Goal: Task Accomplishment & Management: Manage account settings

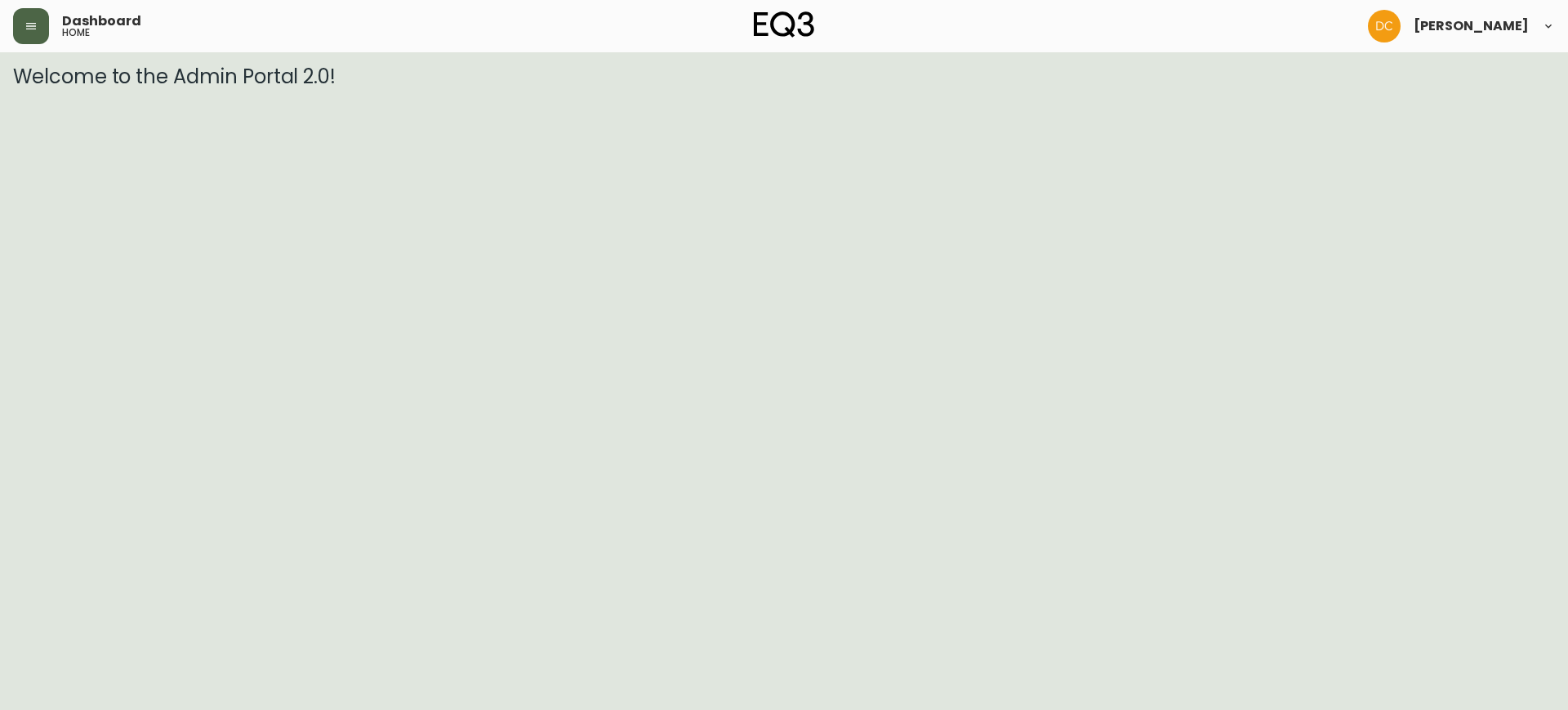
click at [28, 32] on icon "button" at bounding box center [31, 27] width 13 height 13
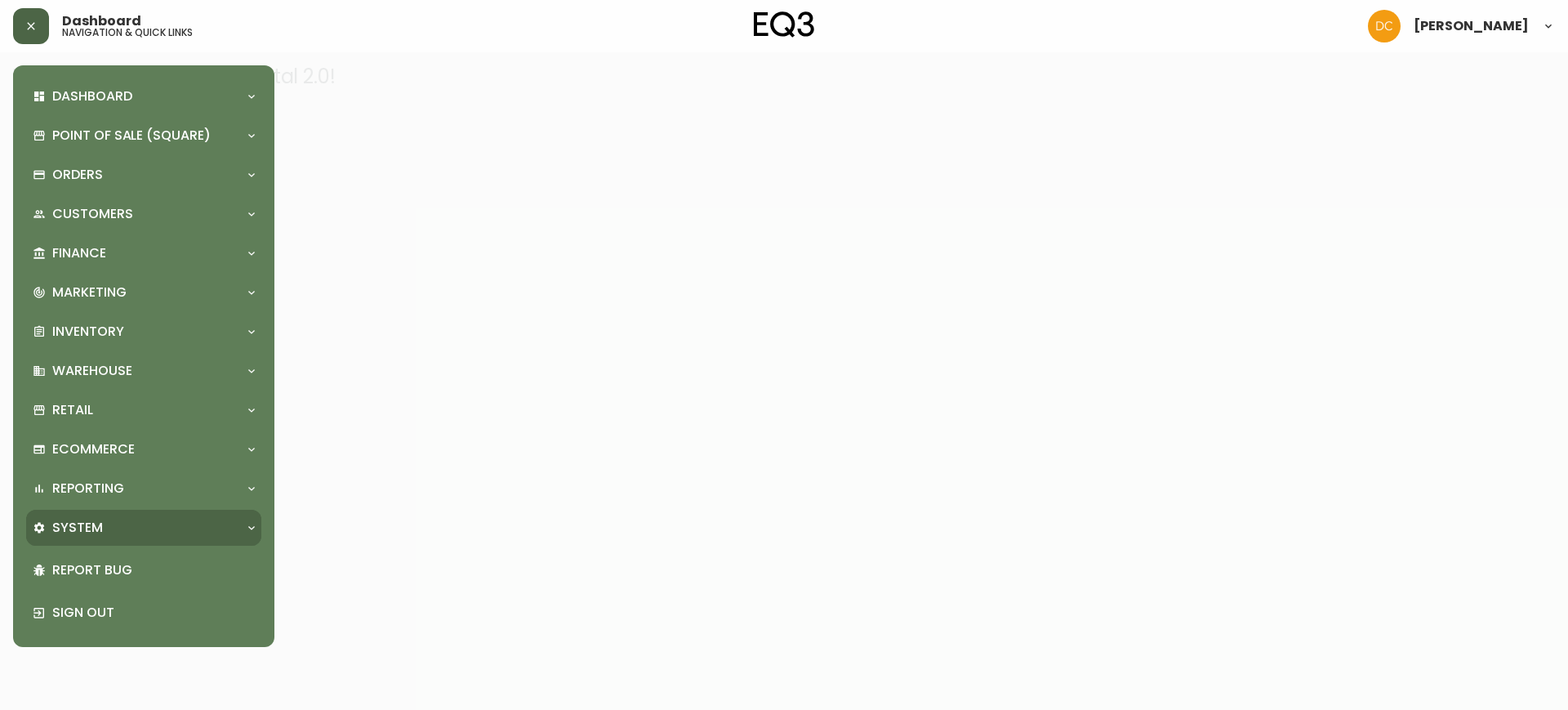
click at [105, 515] on div "System" at bounding box center [143, 528] width 235 height 36
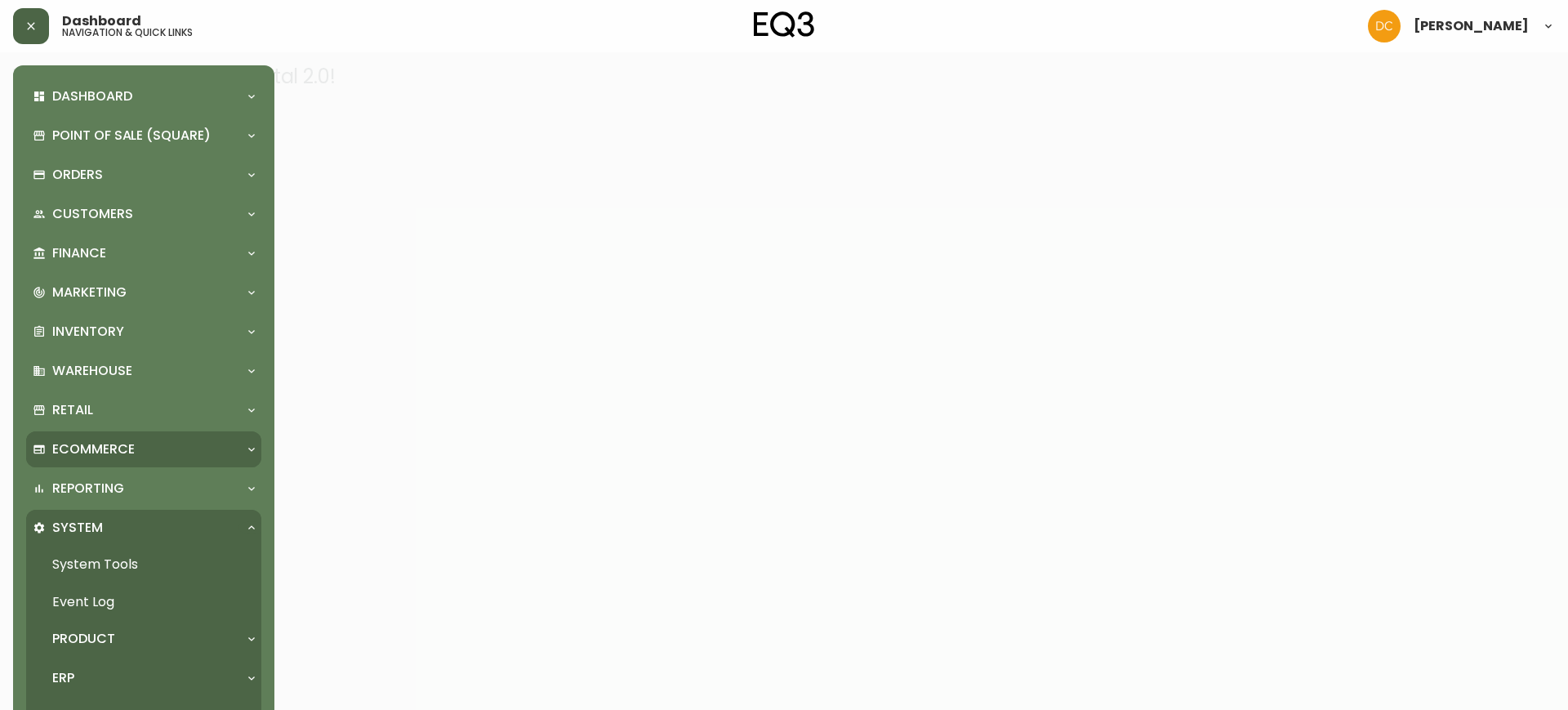
click at [144, 450] on div "Ecommerce" at bounding box center [135, 449] width 206 height 18
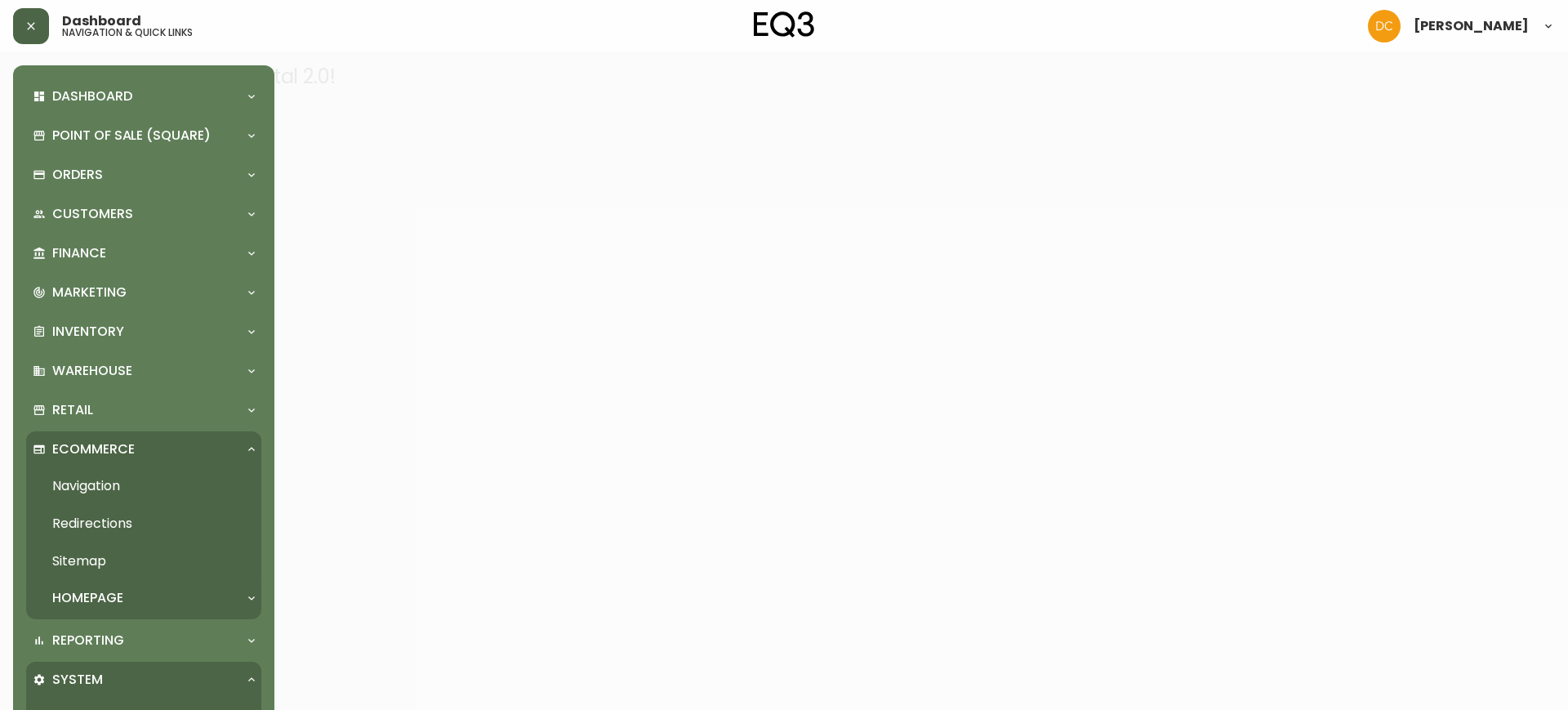
click at [137, 585] on div "Homepage" at bounding box center [143, 598] width 235 height 36
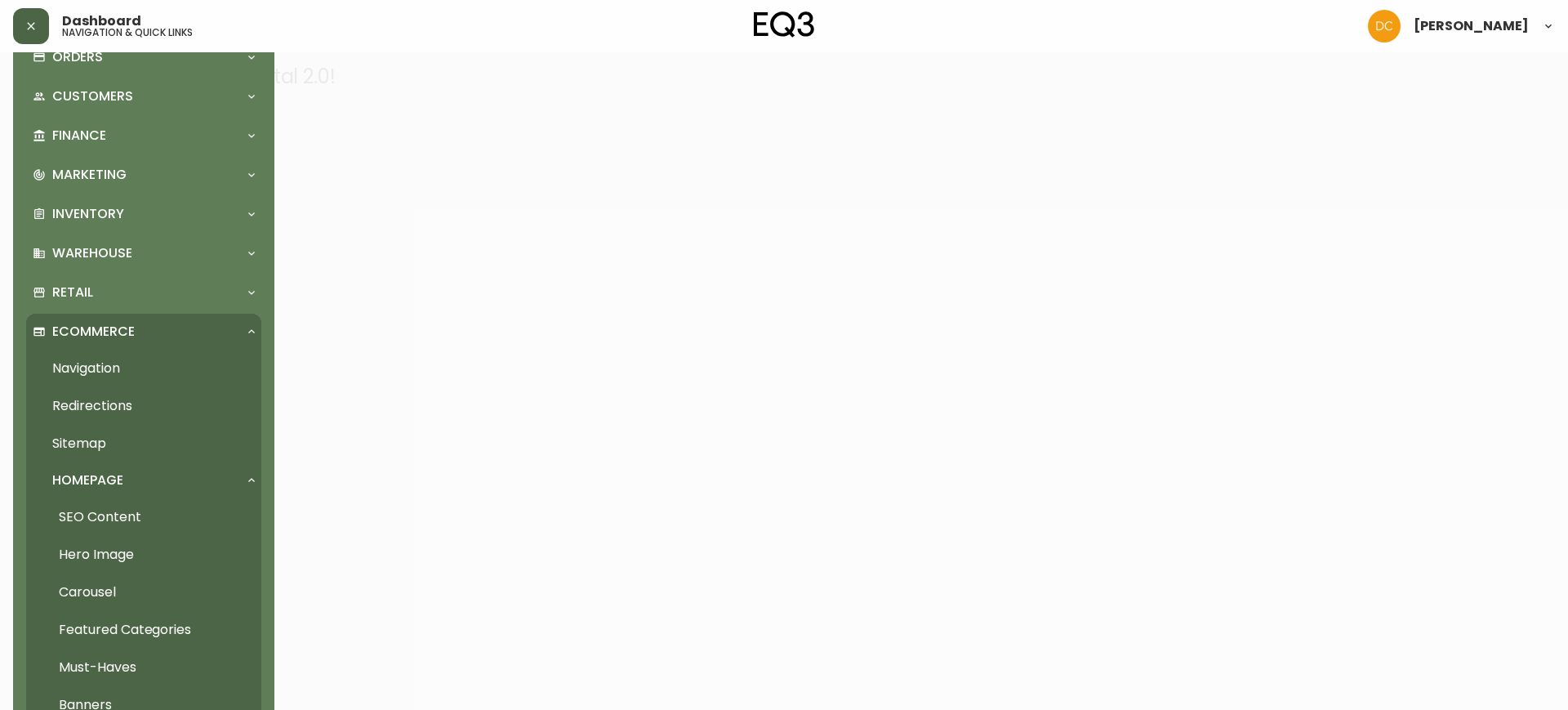
scroll to position [117, 0]
click at [127, 594] on link "Carousel" at bounding box center [143, 593] width 235 height 38
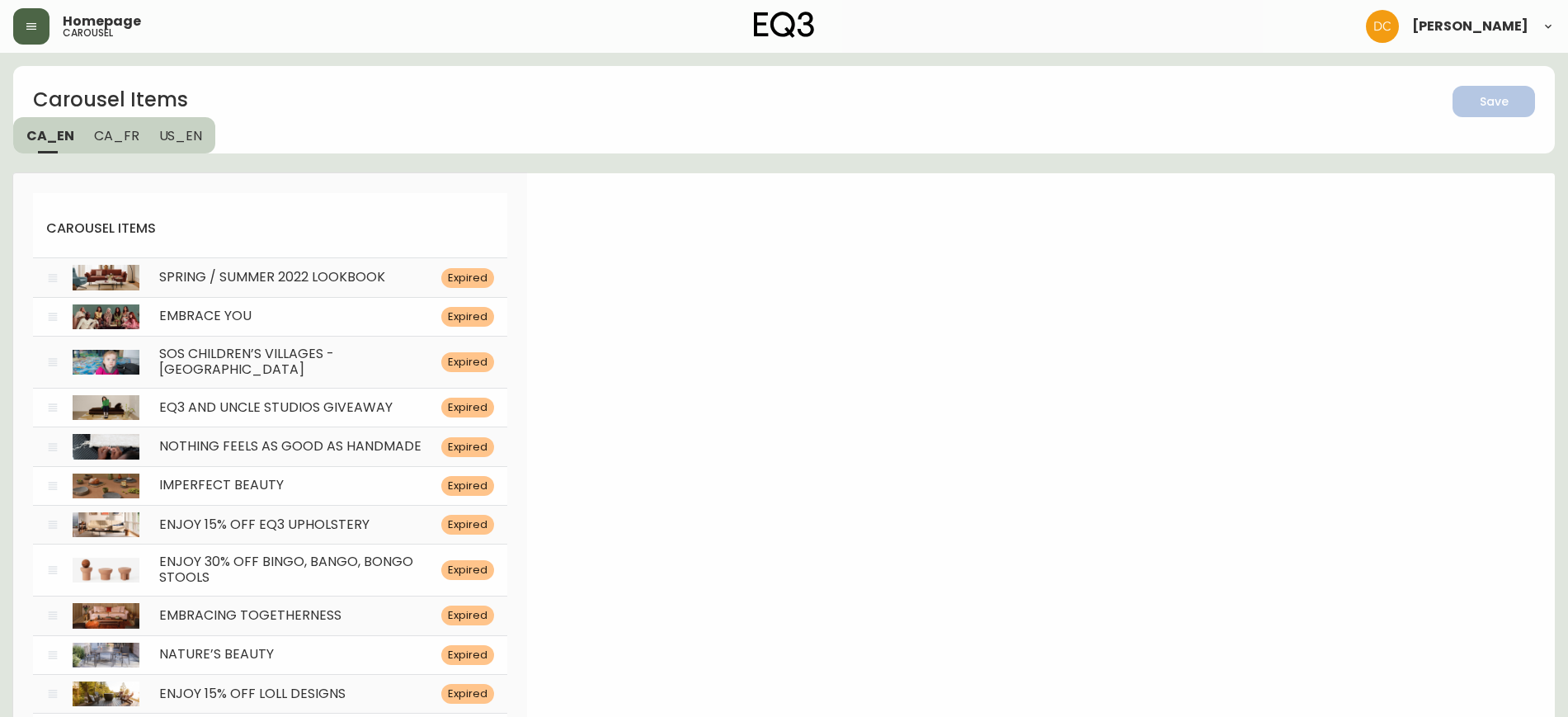
click at [22, 23] on button "button" at bounding box center [32, 27] width 36 height 36
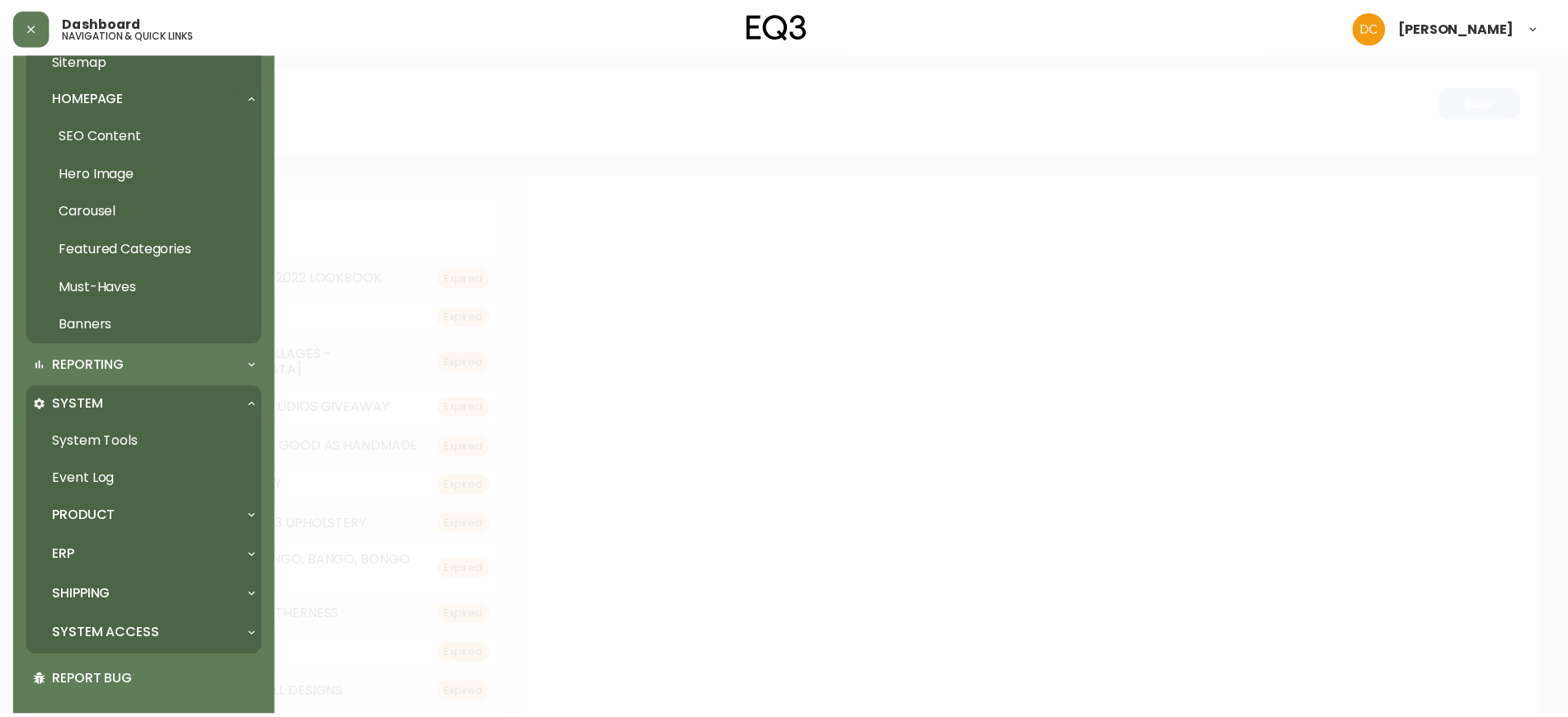
scroll to position [507, 0]
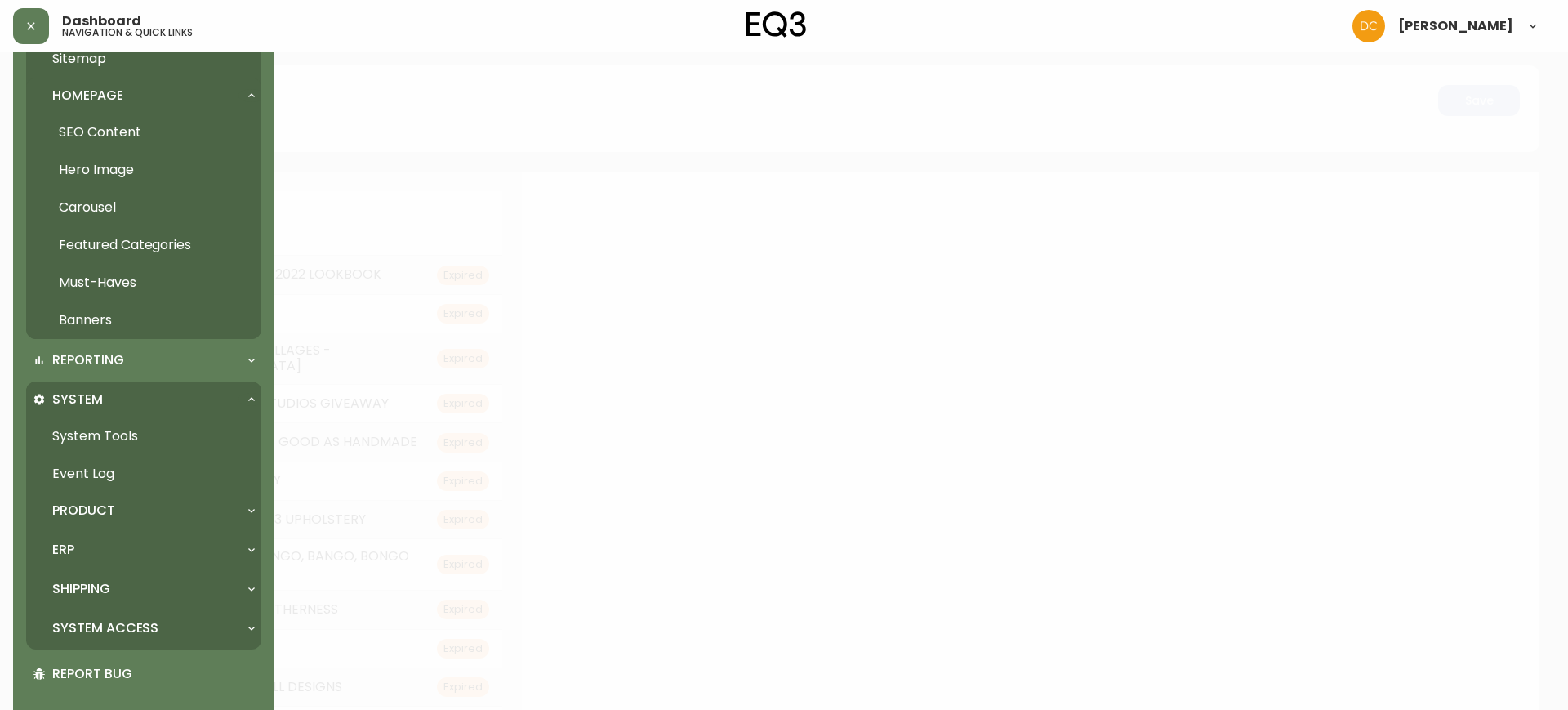
click at [126, 322] on link "Banners" at bounding box center [143, 320] width 235 height 38
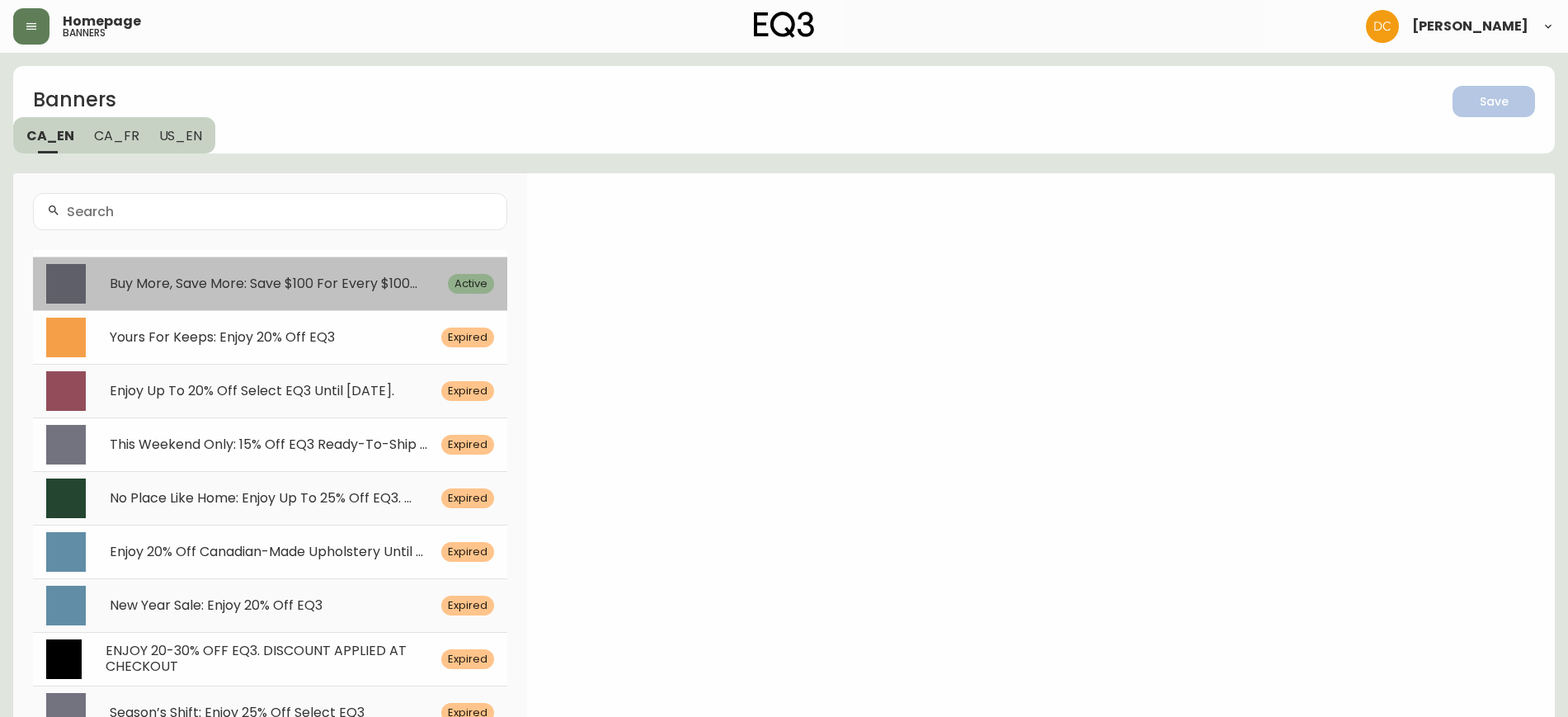
click at [190, 270] on div "Buy More, Save More: Save $100 For Every $100... Active" at bounding box center [270, 283] width 474 height 54
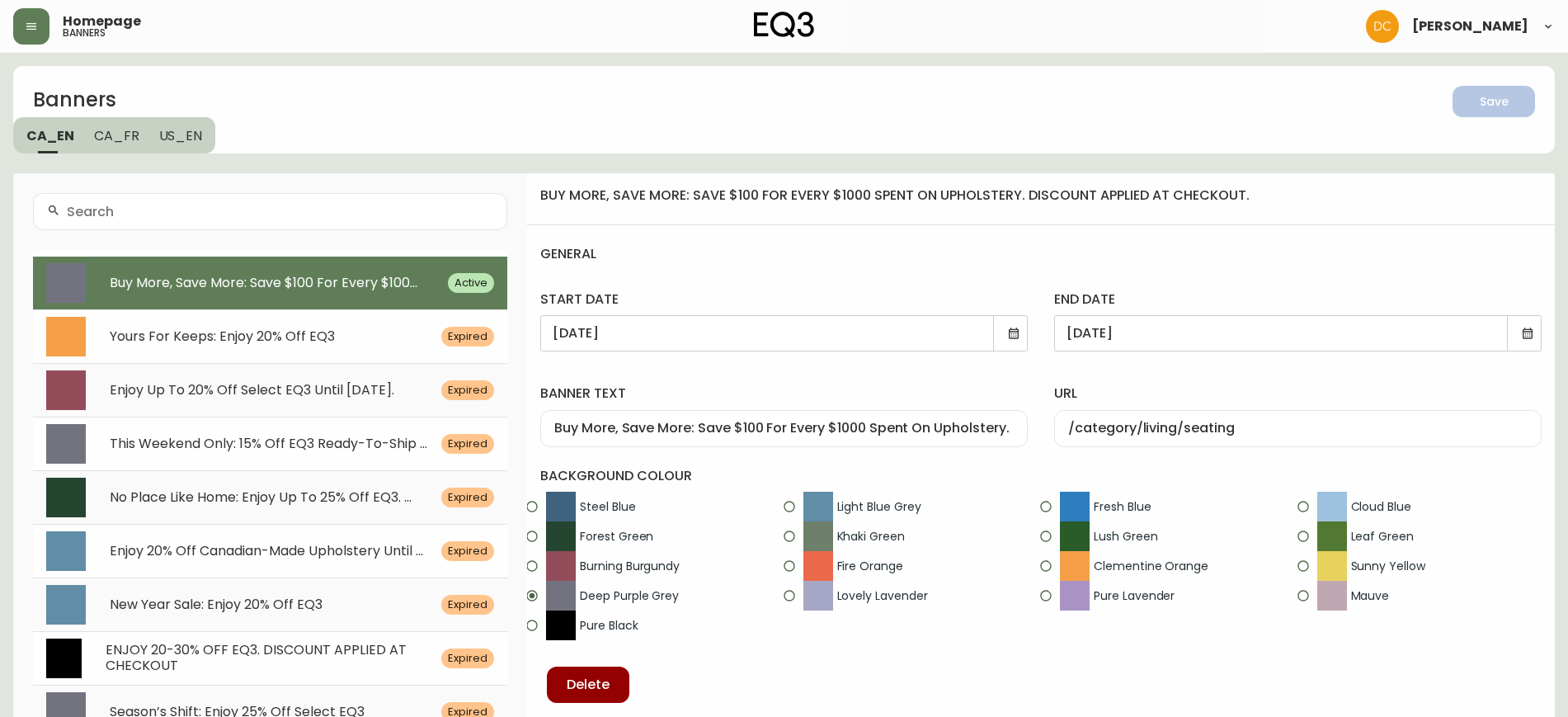
click at [1156, 442] on div "/category/living/seating" at bounding box center [1298, 428] width 488 height 37
paste input "/category/inspiration/canadian-made"
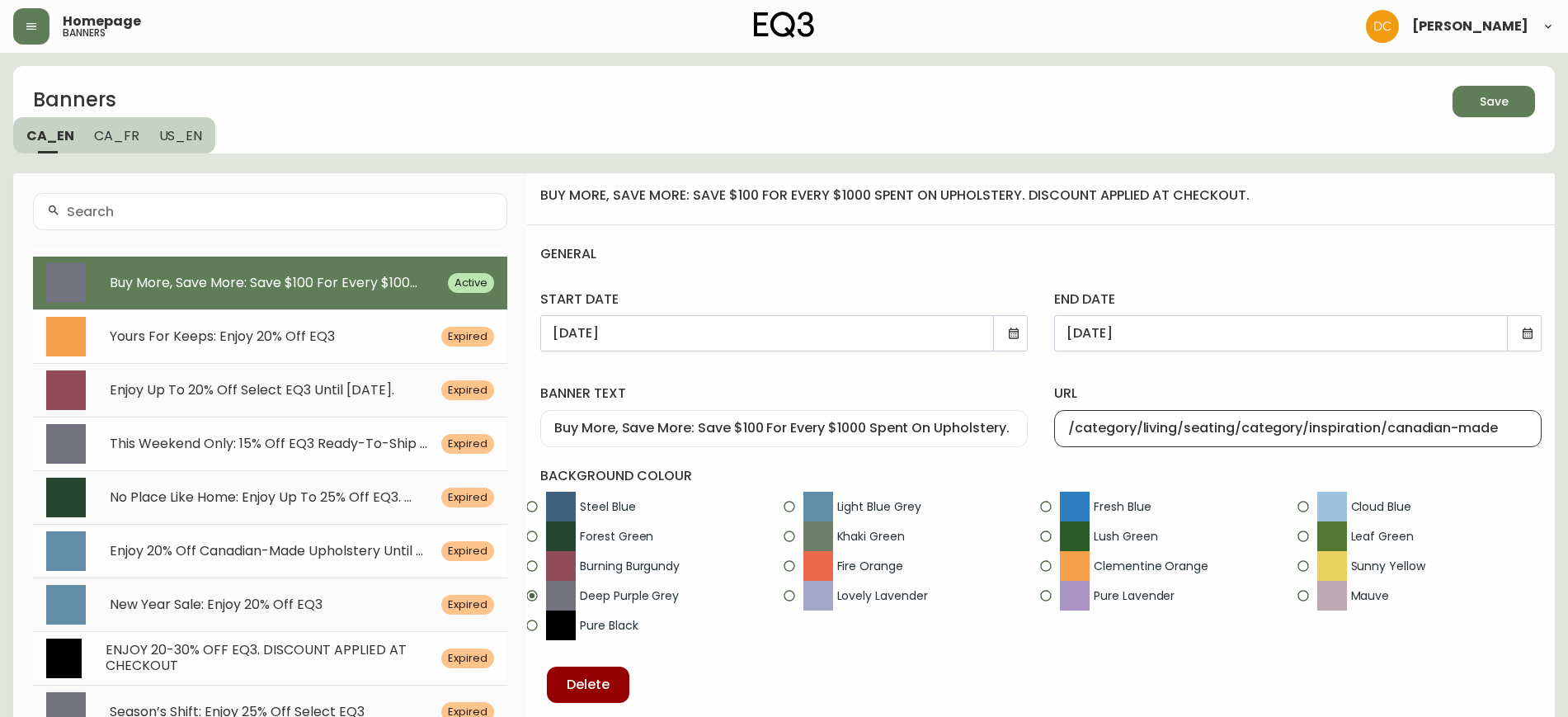
paste input "text"
click at [1164, 377] on div "url /category/inspiration/canadian-made" at bounding box center [1297, 412] width 514 height 95
click at [1480, 99] on icon "button" at bounding box center [1487, 100] width 23 height 23
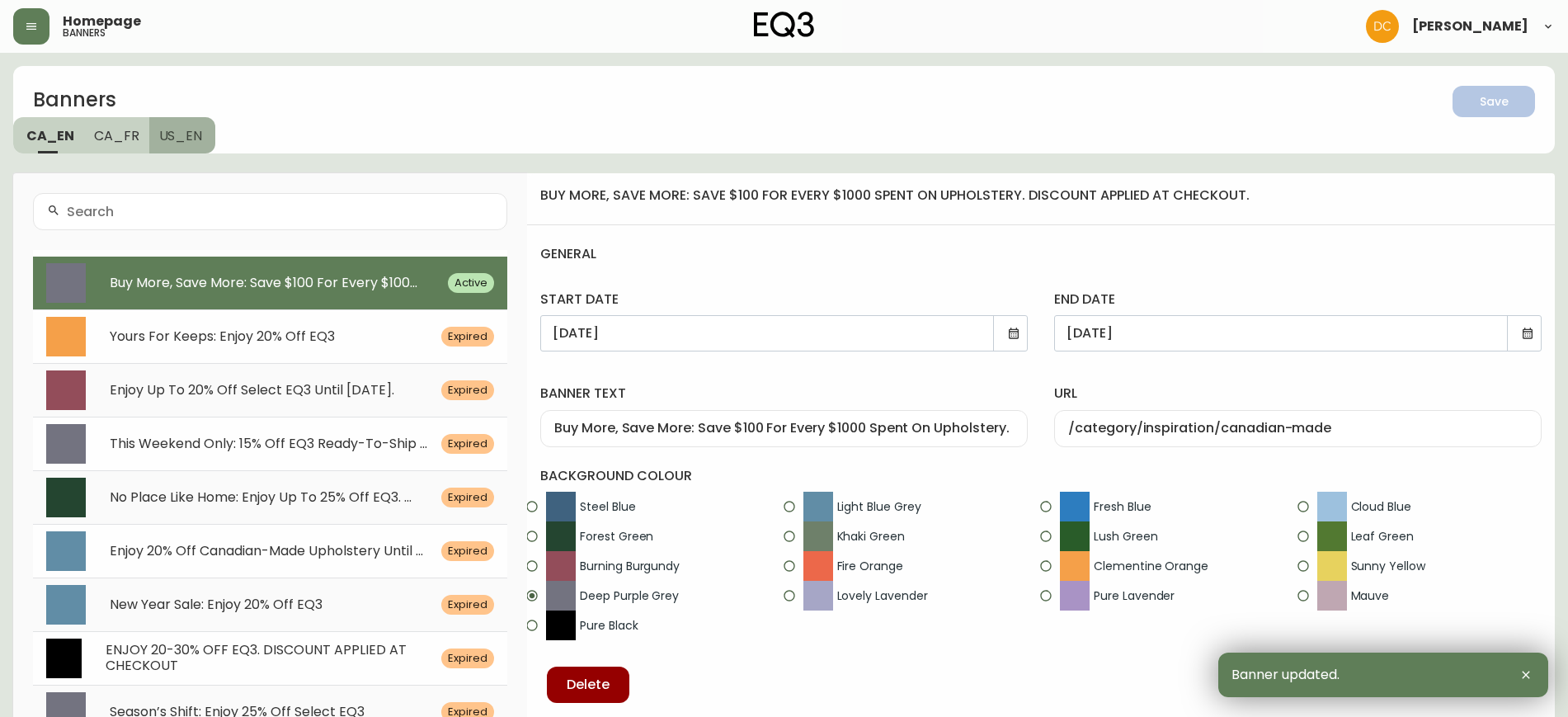
click at [197, 142] on span "US_EN" at bounding box center [181, 135] width 44 height 17
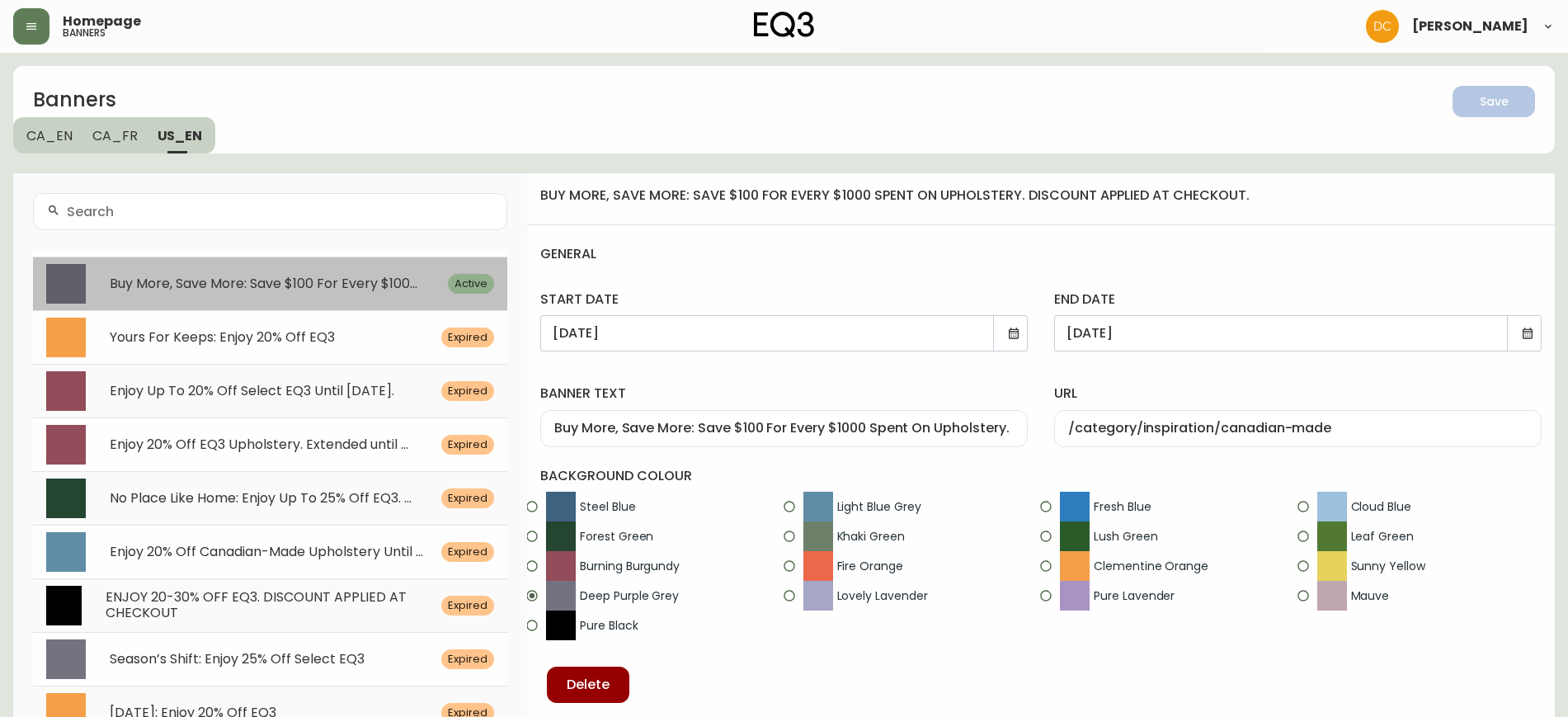
click at [286, 275] on span "Buy More, Save More: Save $100 For Every $100..." at bounding box center [263, 283] width 308 height 19
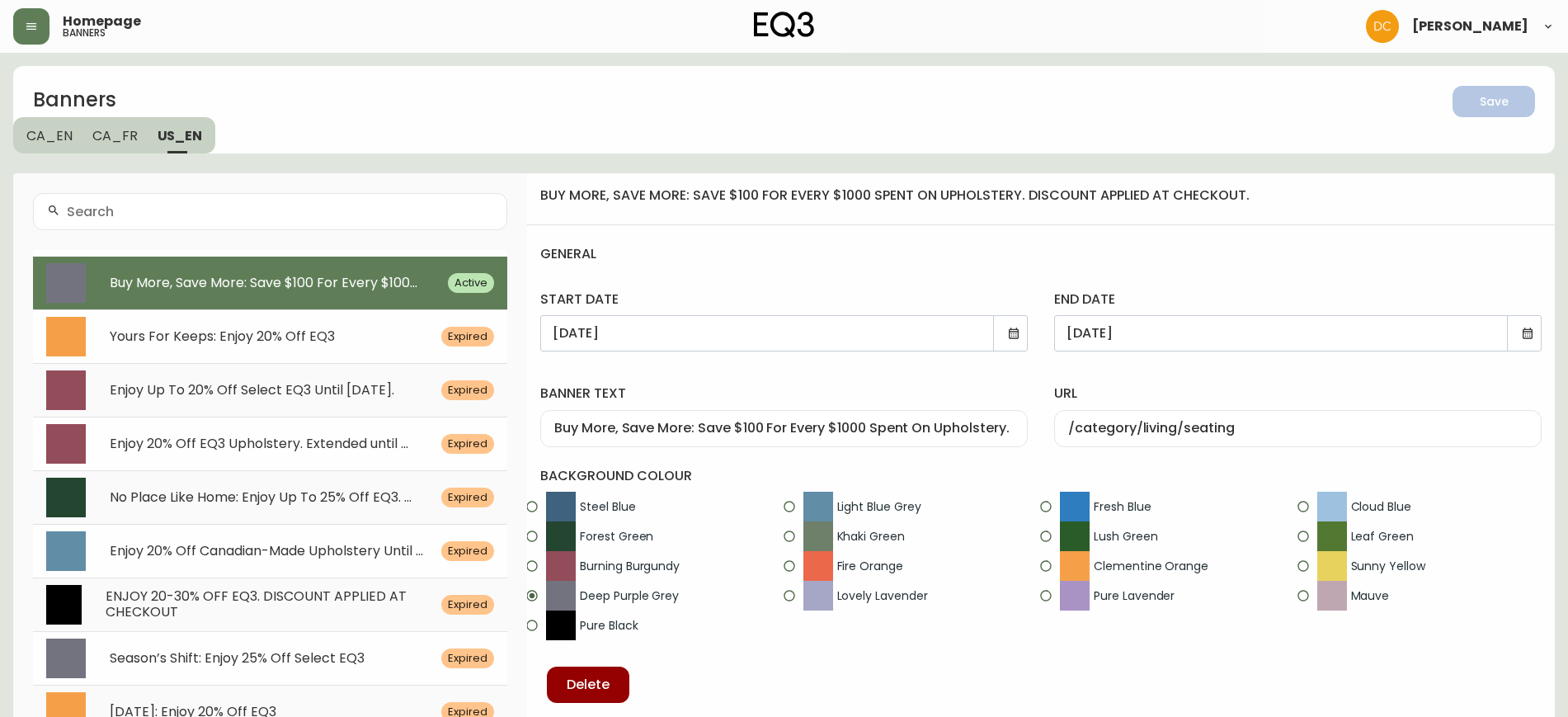
click at [1163, 421] on input "/category/living/seating" at bounding box center [1298, 428] width 460 height 15
paste input "inspiration/canadian-made"
type input "/category/inspiration/canadian-made"
click at [1502, 124] on div "Banners Save CA_EN CA_FR US_EN" at bounding box center [784, 109] width 1542 height 87
click at [1510, 103] on span "Save" at bounding box center [1494, 101] width 56 height 20
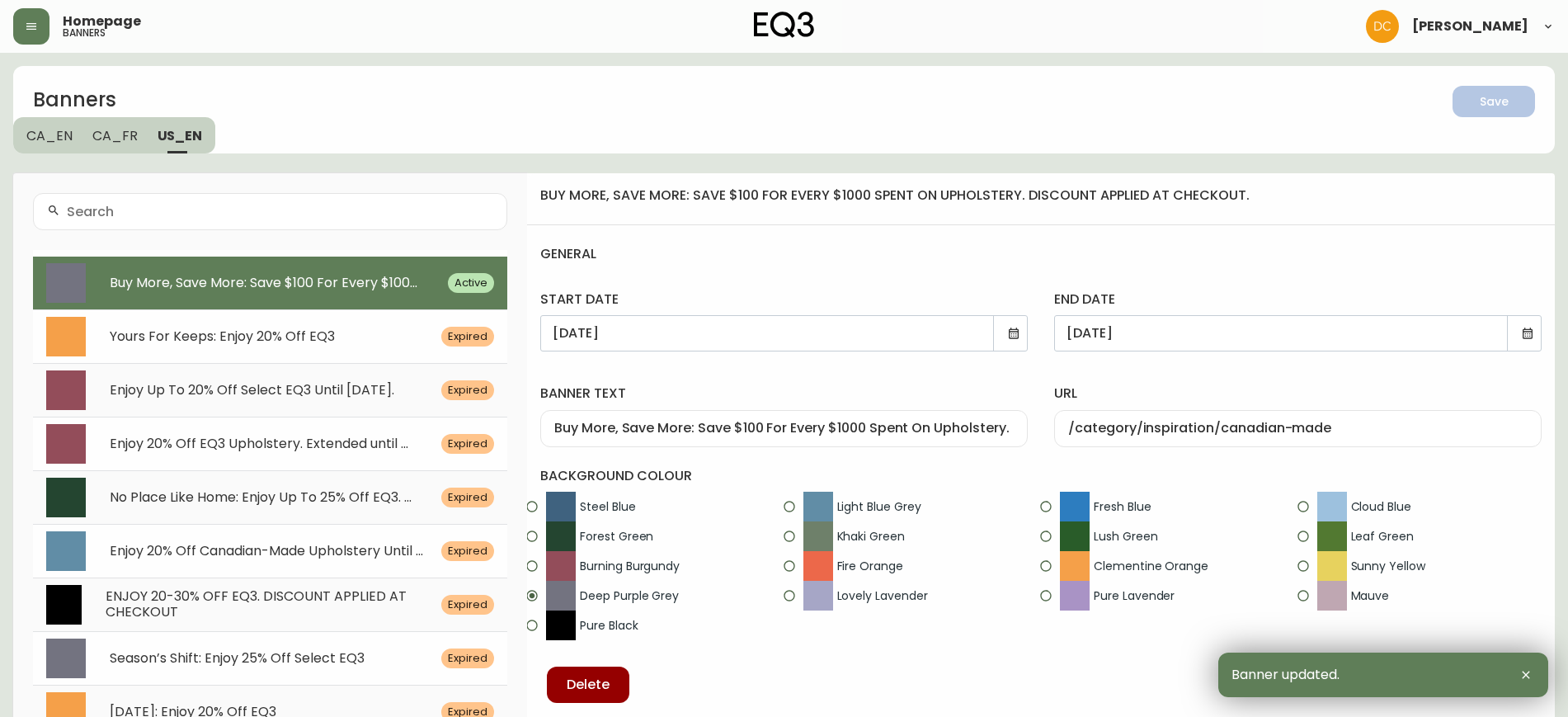
click at [102, 150] on button "CA_FR" at bounding box center [115, 135] width 65 height 36
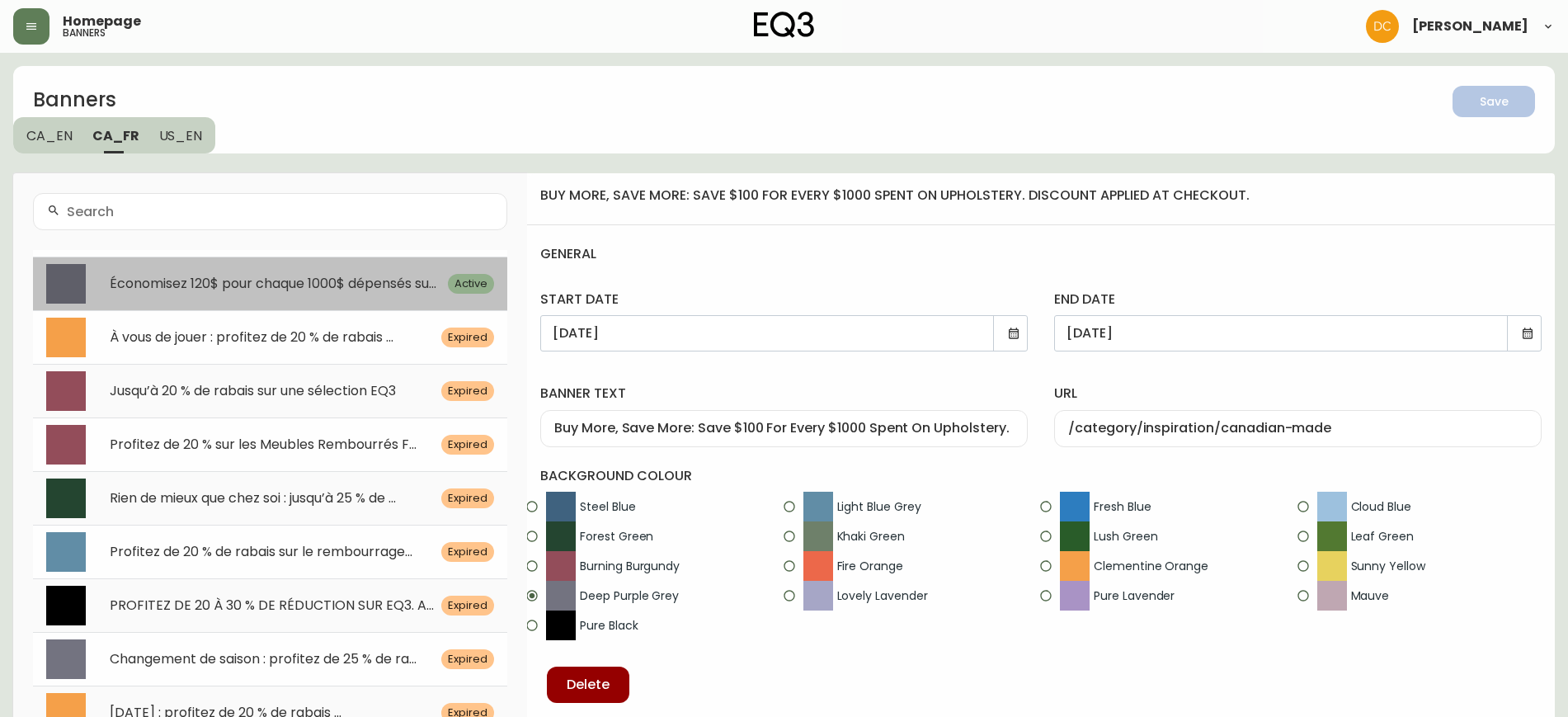
click at [207, 278] on span "Économisez 120$ pour chaque 1000$ dépensés su..." at bounding box center [273, 283] width 326 height 19
type input "Économisez 120$ pour chaque 1000$ dépensés sur le rembourrage. Applique à [PERS…"
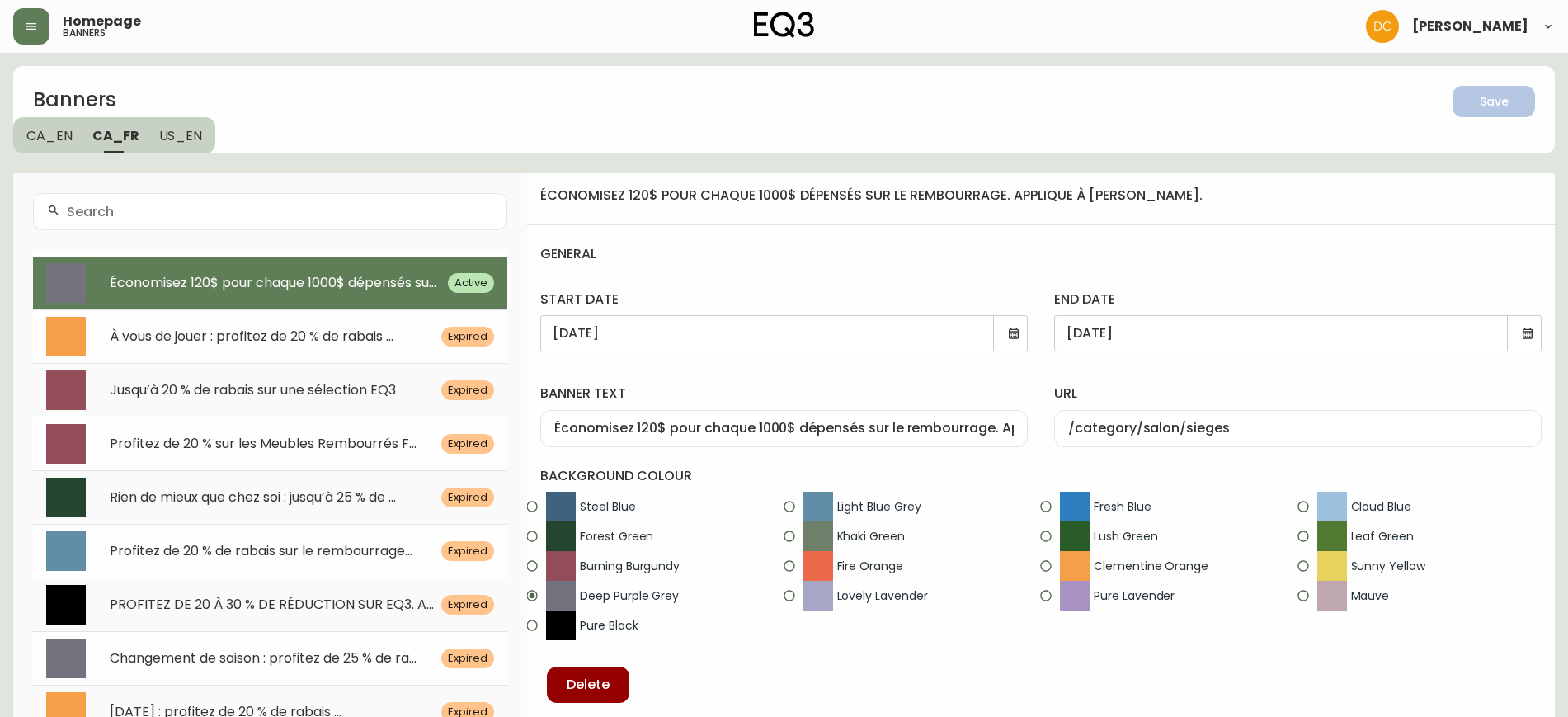
click at [1199, 425] on input "/category/salon/sieges" at bounding box center [1298, 428] width 460 height 15
paste input "inspiration/fait-au-[GEOGRAPHIC_DATA]"
type input "/category/inspiration/fait-au-[GEOGRAPHIC_DATA]"
click at [1383, 141] on div "Banners Save CA_EN CA_FR US_EN" at bounding box center [784, 109] width 1542 height 87
click at [1492, 126] on div "Banners Save CA_EN CA_FR US_EN" at bounding box center [784, 109] width 1542 height 87
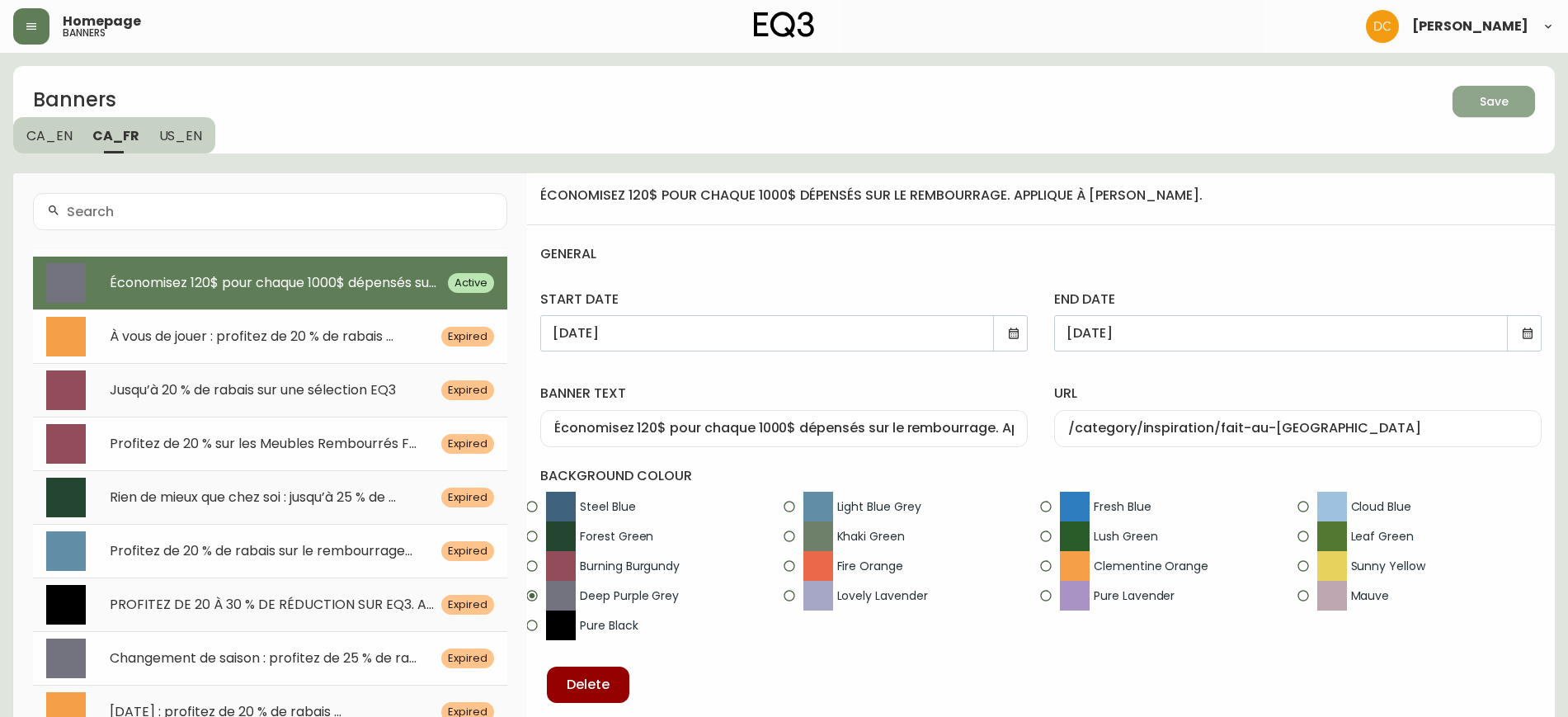
click at [1493, 114] on button "Save" at bounding box center [1494, 101] width 83 height 32
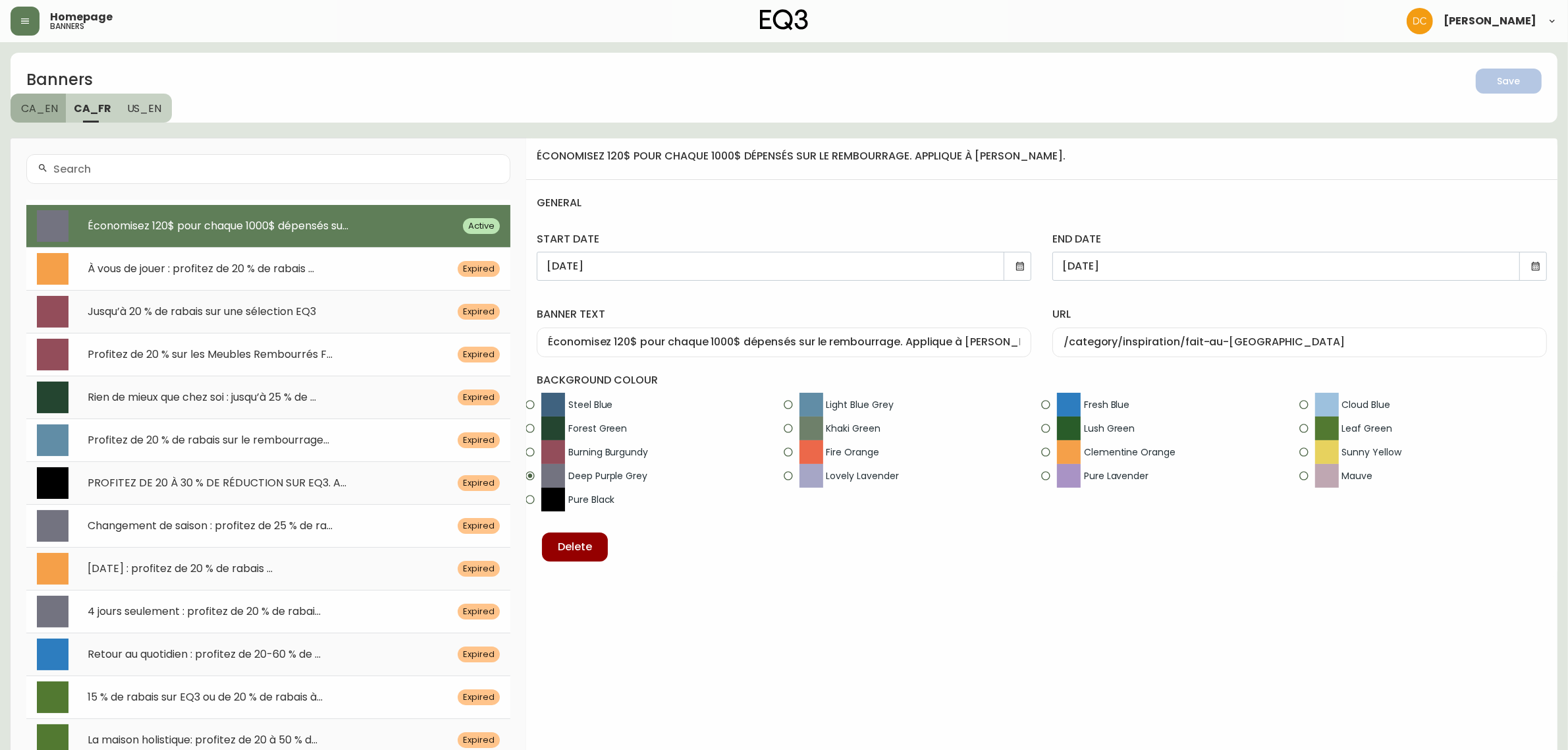
click at [63, 109] on button "CA_EN" at bounding box center [38, 108] width 55 height 29
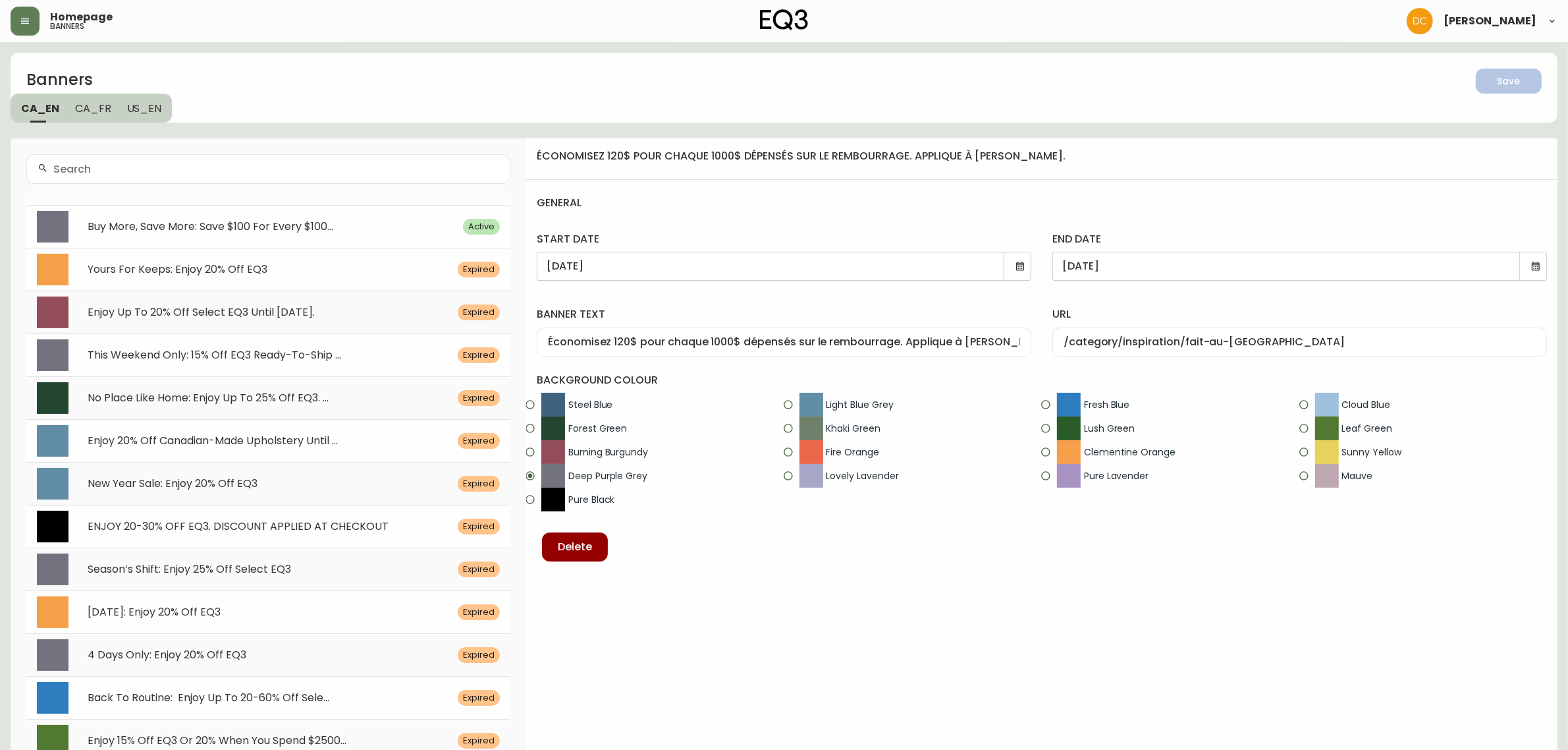
click at [228, 212] on div "Buy More, Save More: Save $100 For Every $100... Active" at bounding box center [268, 226] width 484 height 43
type input "Buy More, Save More: Save $100 For Every $1000 Spent On Upholstery. Discount Ap…"
type input "/category/inspiration/canadian-made"
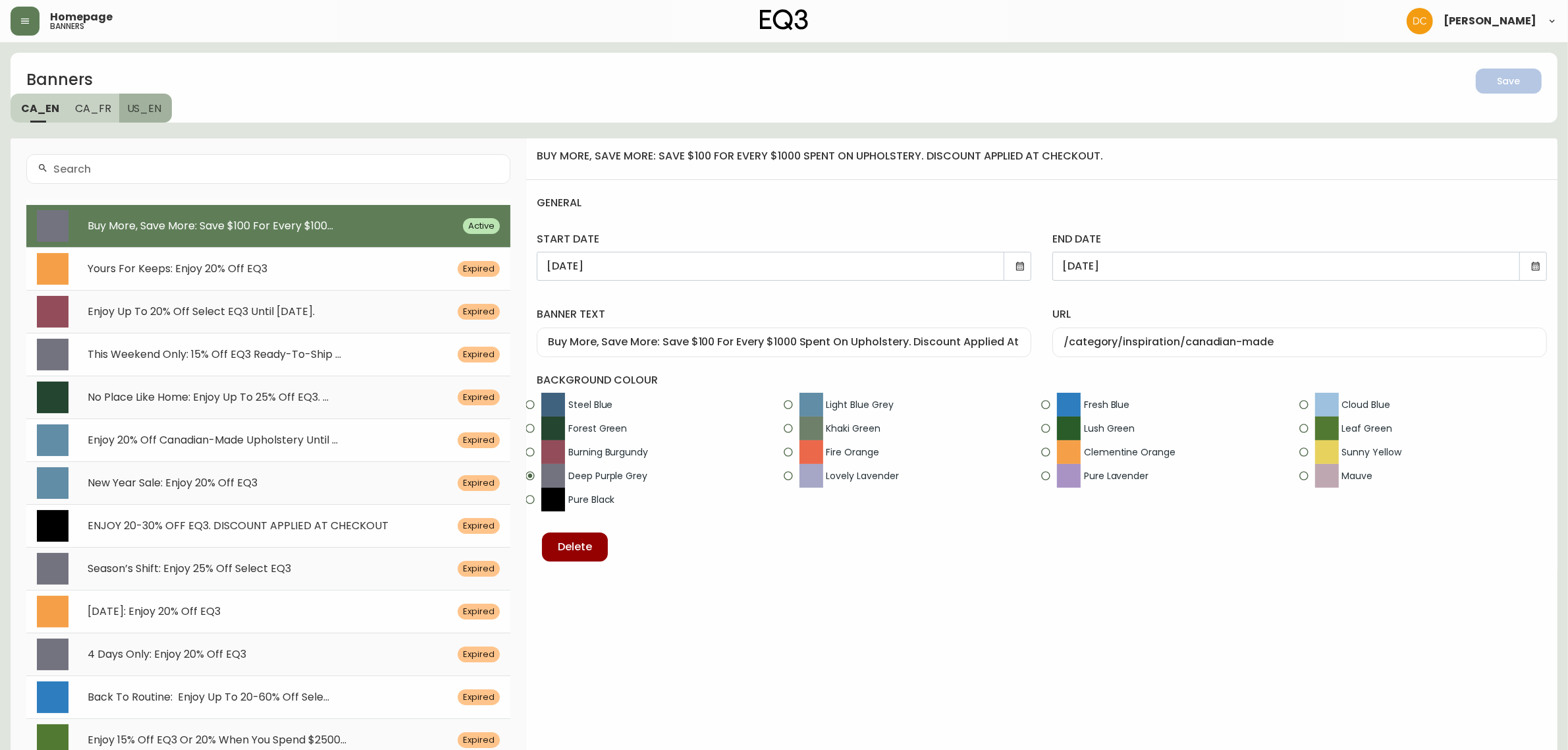
click at [136, 122] on button "US_EN" at bounding box center [146, 108] width 54 height 29
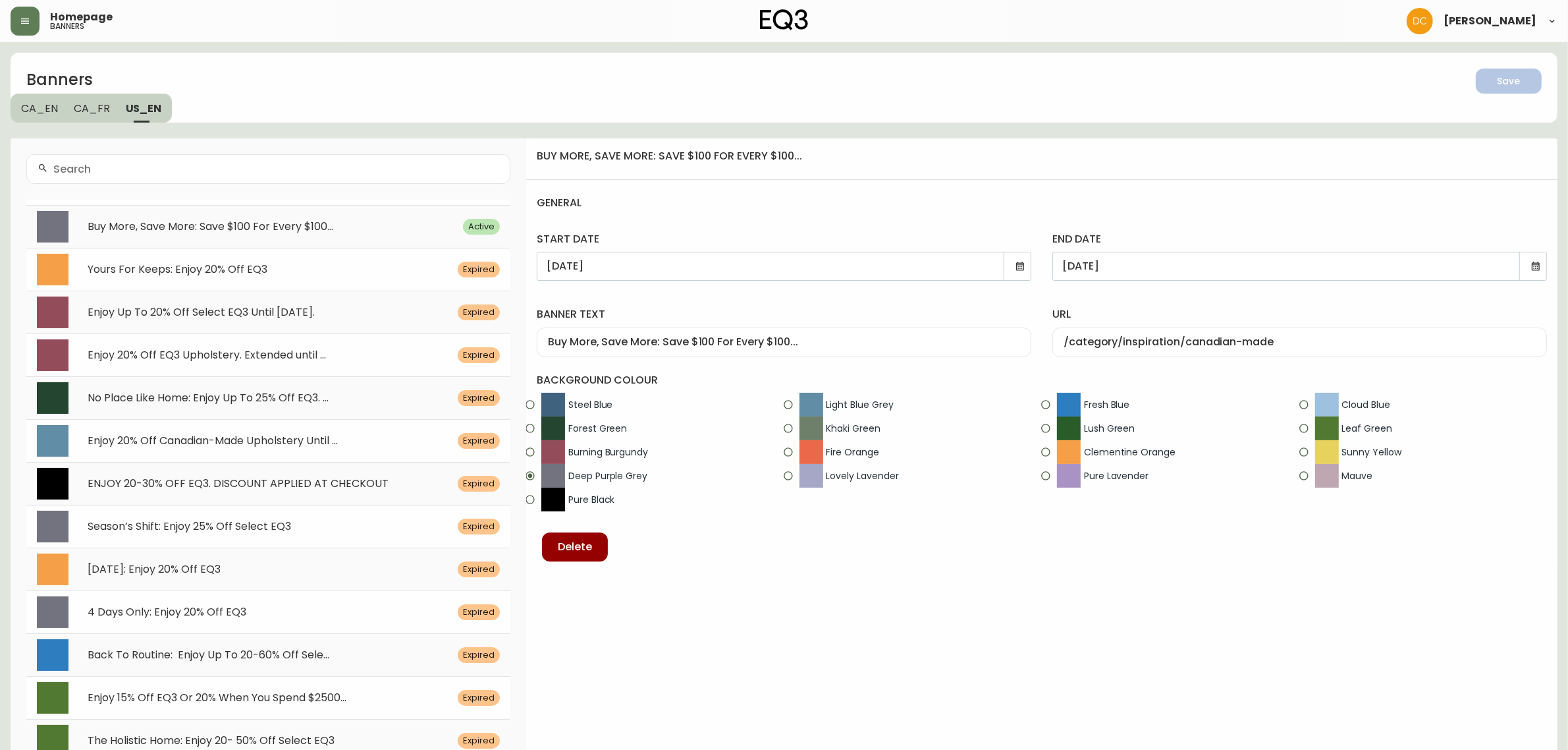
click at [93, 113] on span "CA_FR" at bounding box center [91, 108] width 36 height 14
click at [115, 232] on span "Économisez 120$ pour chaque 1000$ dépensés su..." at bounding box center [218, 226] width 261 height 15
type input "Économisez 120$ pour chaque 1000$ dépensés sur le rembourrage. Applique à [PERS…"
type input "/category/inspiration/fait-au-[GEOGRAPHIC_DATA]"
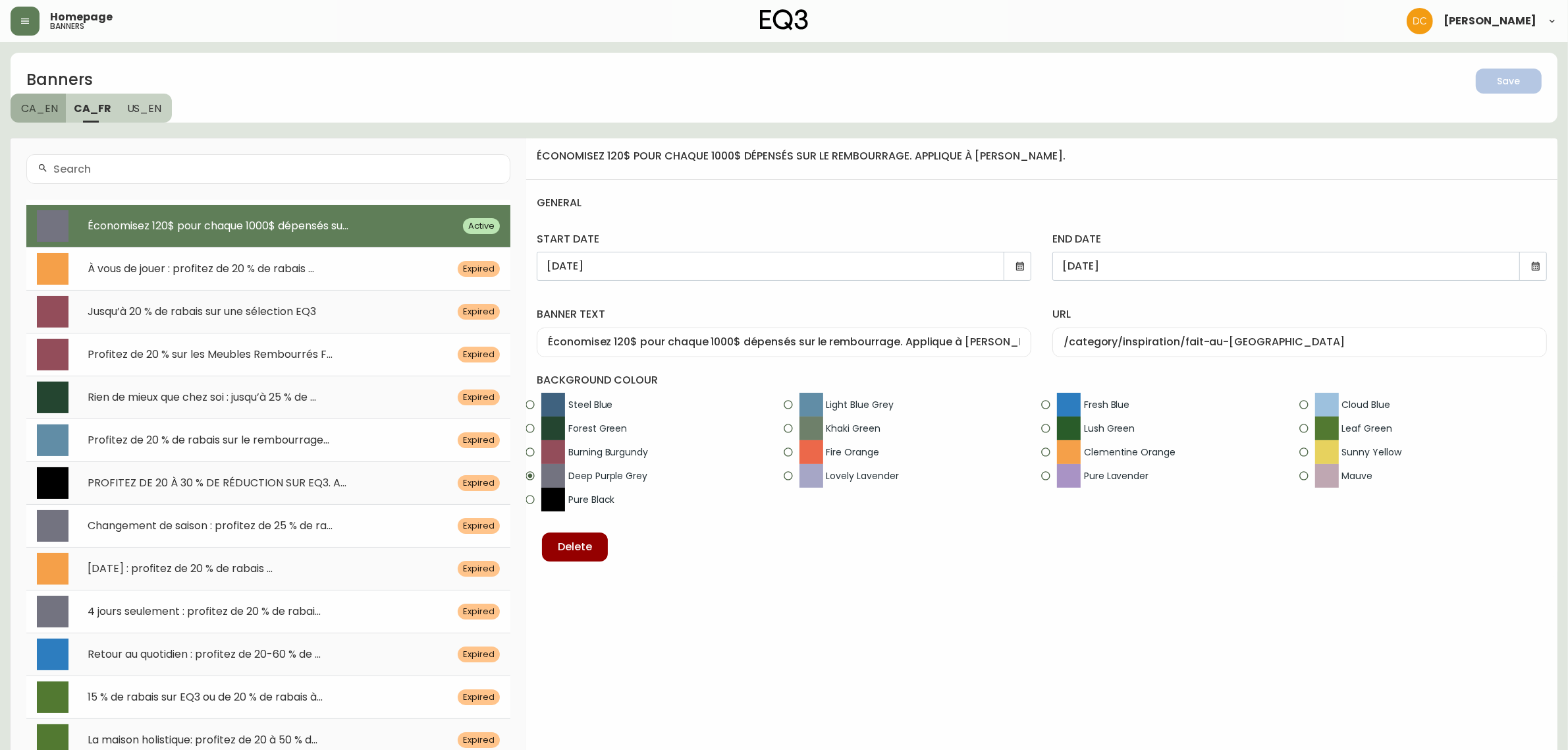
drag, startPoint x: 51, startPoint y: 120, endPoint x: 46, endPoint y: 110, distance: 11.2
click at [51, 120] on button "CA_EN" at bounding box center [38, 108] width 55 height 29
type input "Économisez 120$ pour chaque 1000$ dépensés su..."
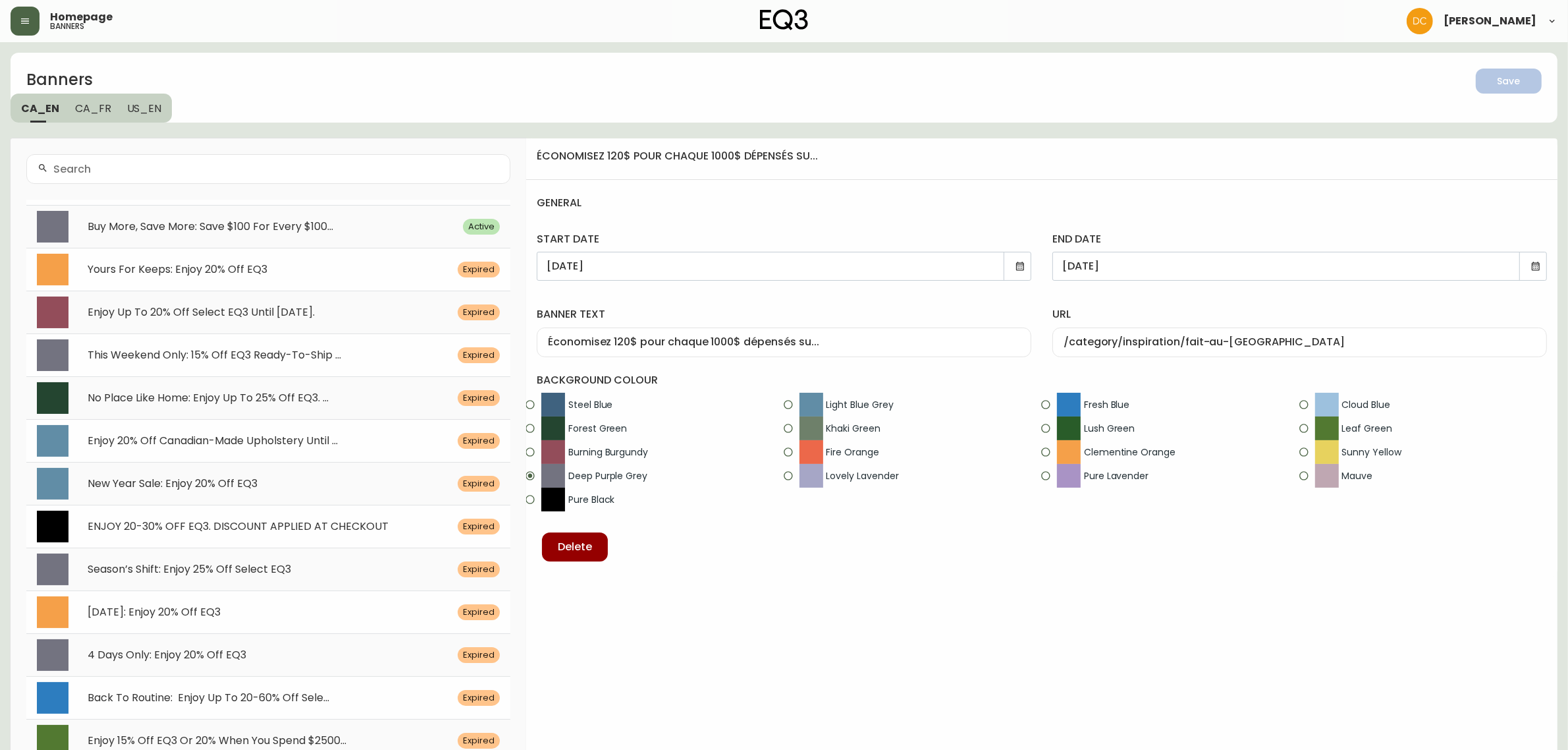
click at [27, 12] on button "button" at bounding box center [25, 21] width 29 height 29
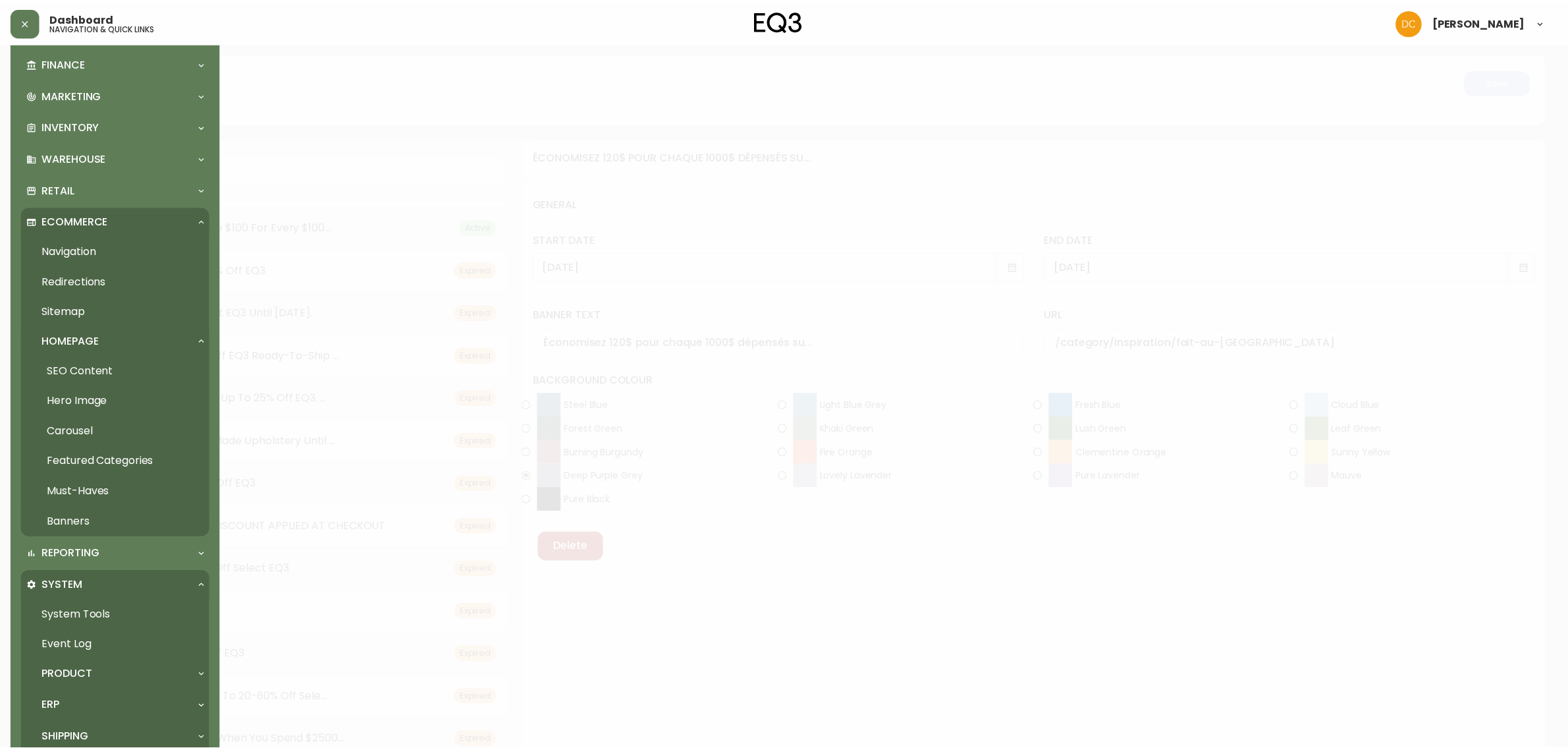
scroll to position [270, 0]
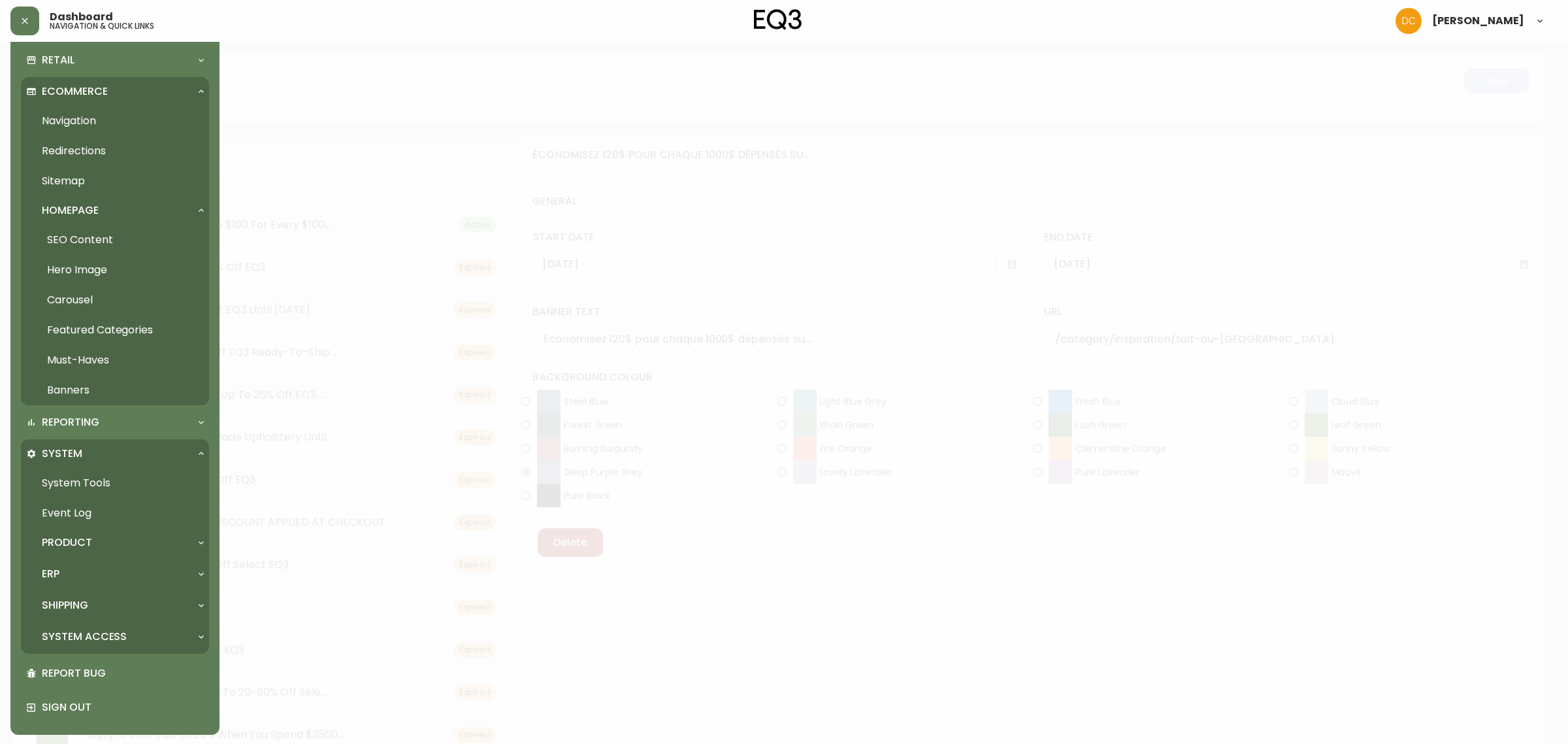
click at [108, 309] on link "Carousel" at bounding box center [114, 300] width 188 height 30
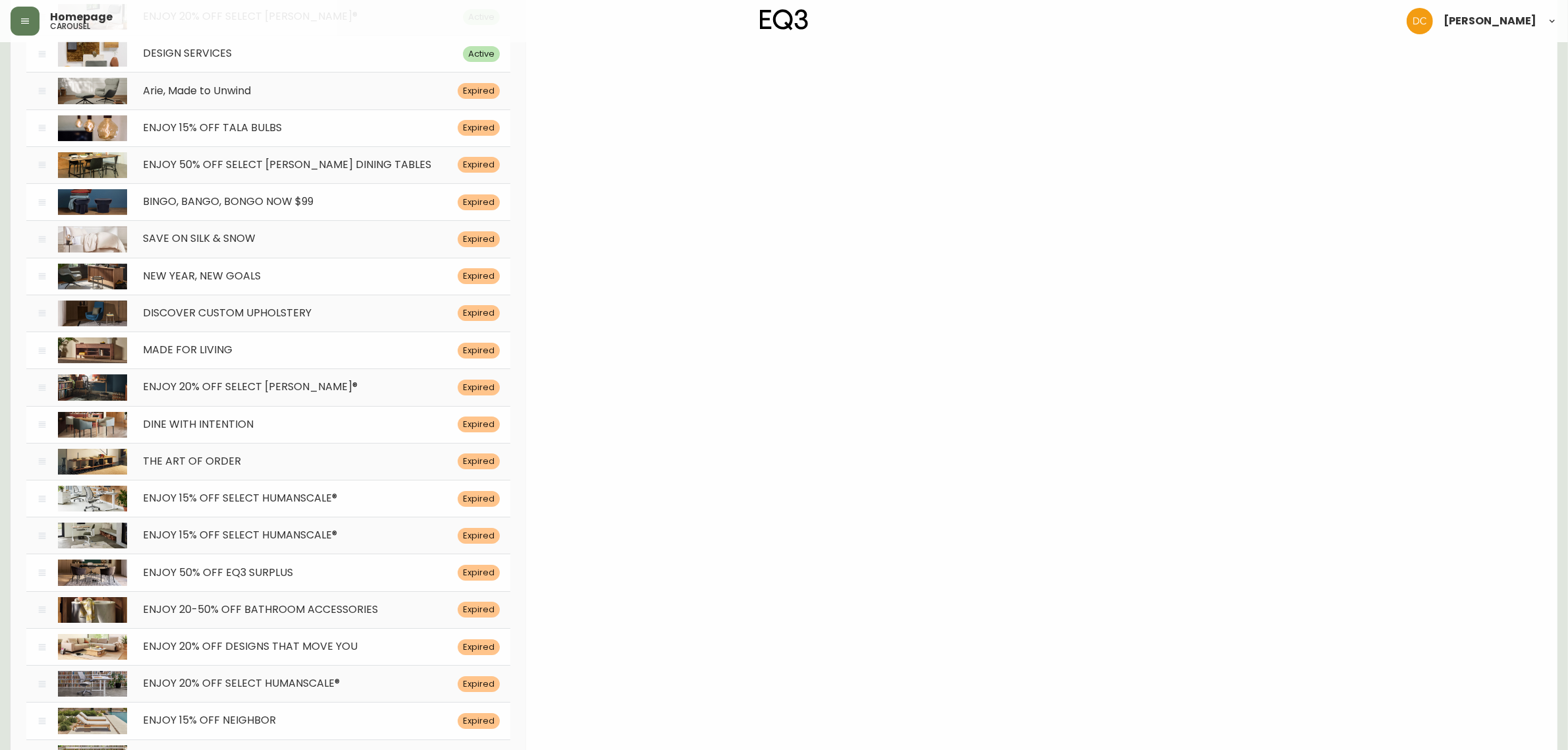
drag, startPoint x: 456, startPoint y: 120, endPoint x: 466, endPoint y: 432, distance: 312.2
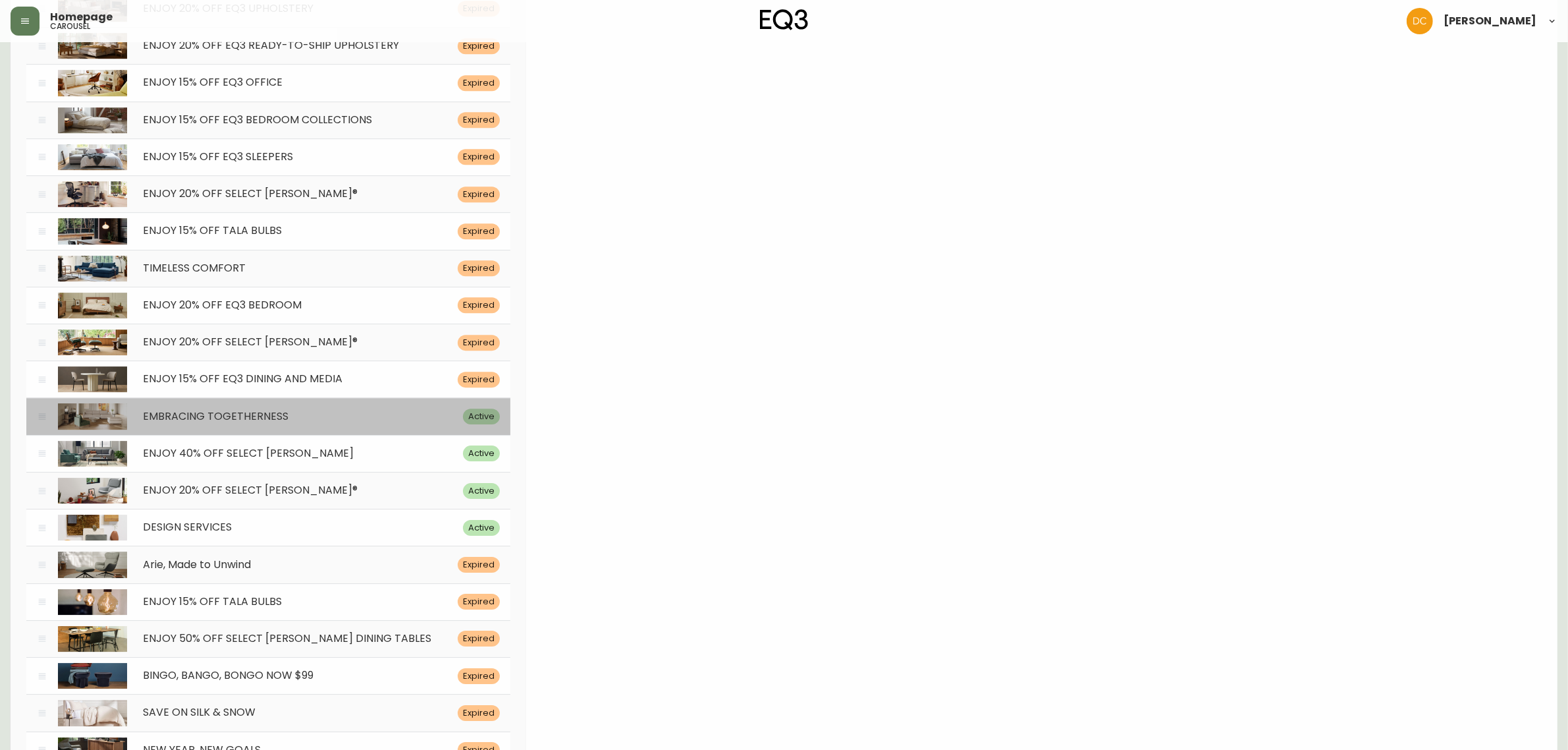
click at [410, 434] on div "EMBRACING TOGETHERNESS Active" at bounding box center [268, 416] width 484 height 37
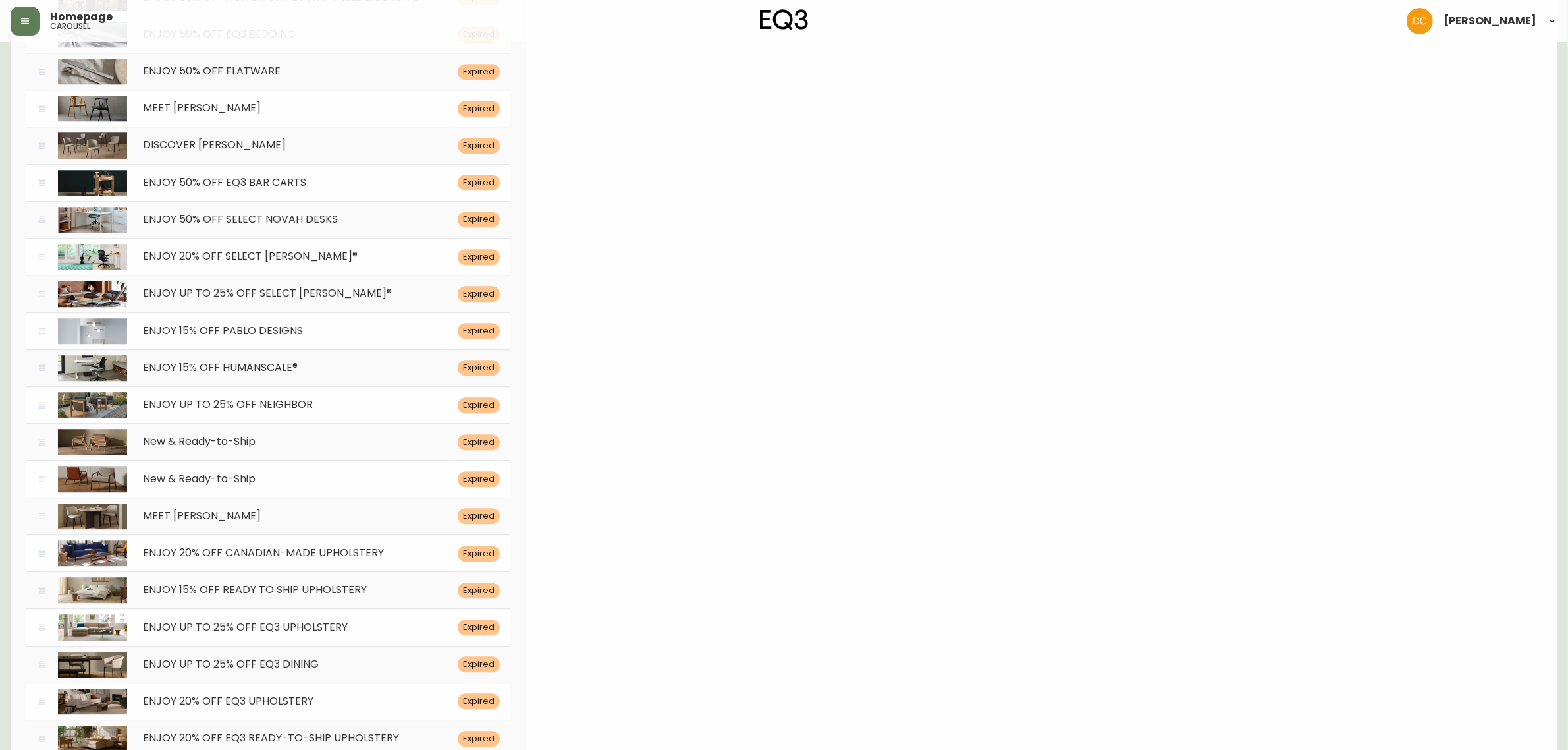
scroll to position [0, 0]
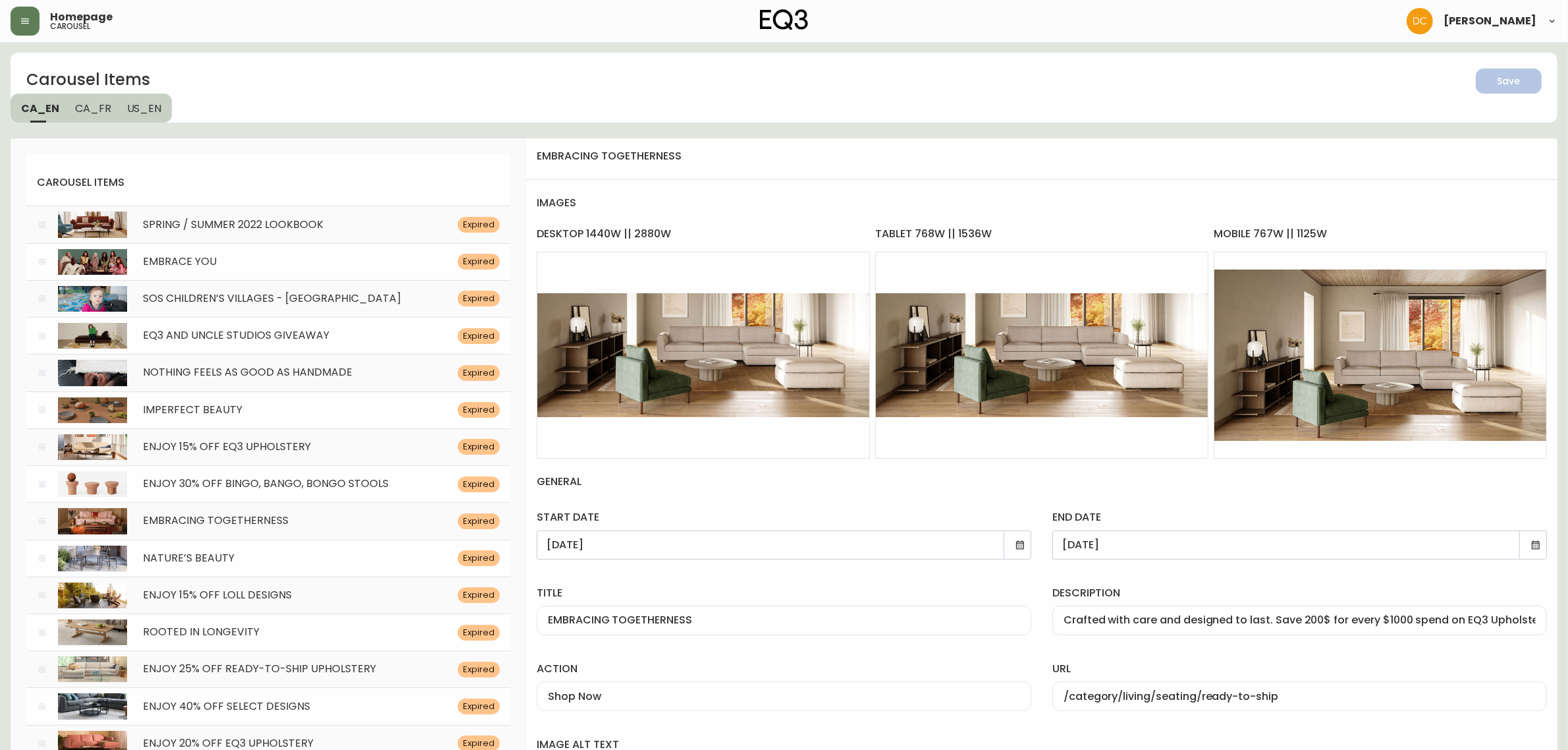
drag, startPoint x: 587, startPoint y: 492, endPoint x: 578, endPoint y: 179, distance: 313.1
